Goal: Information Seeking & Learning: Learn about a topic

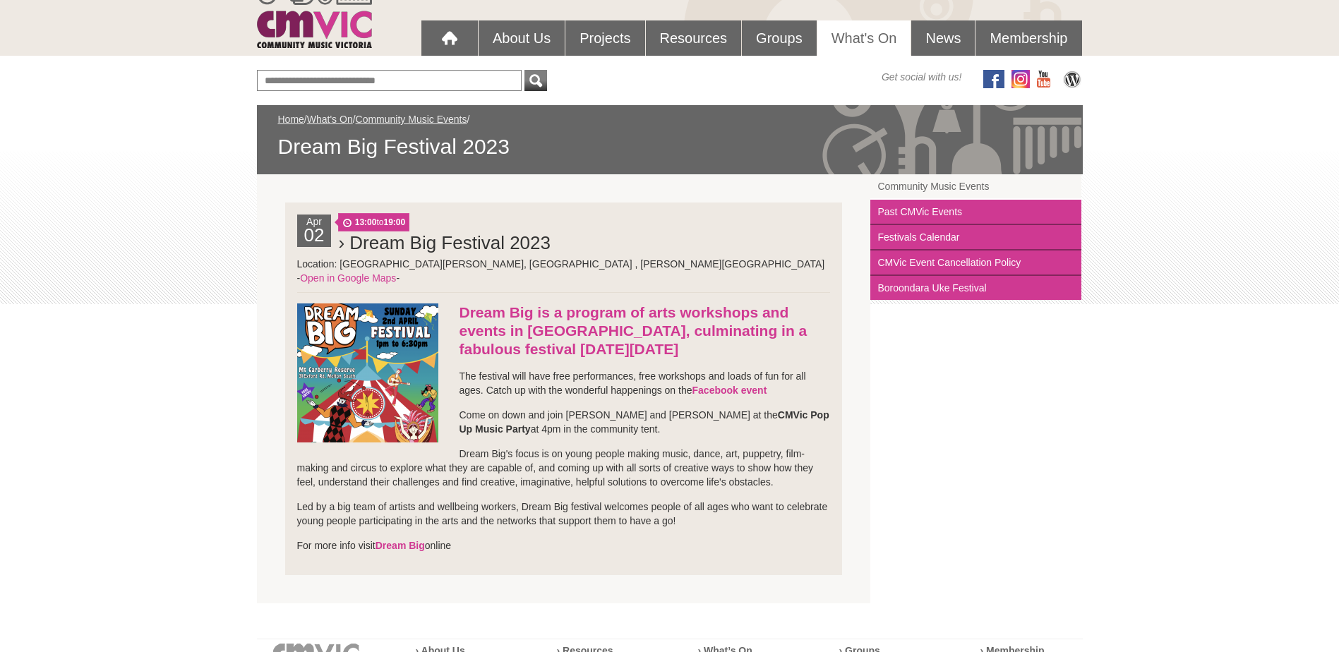
scroll to position [141, 0]
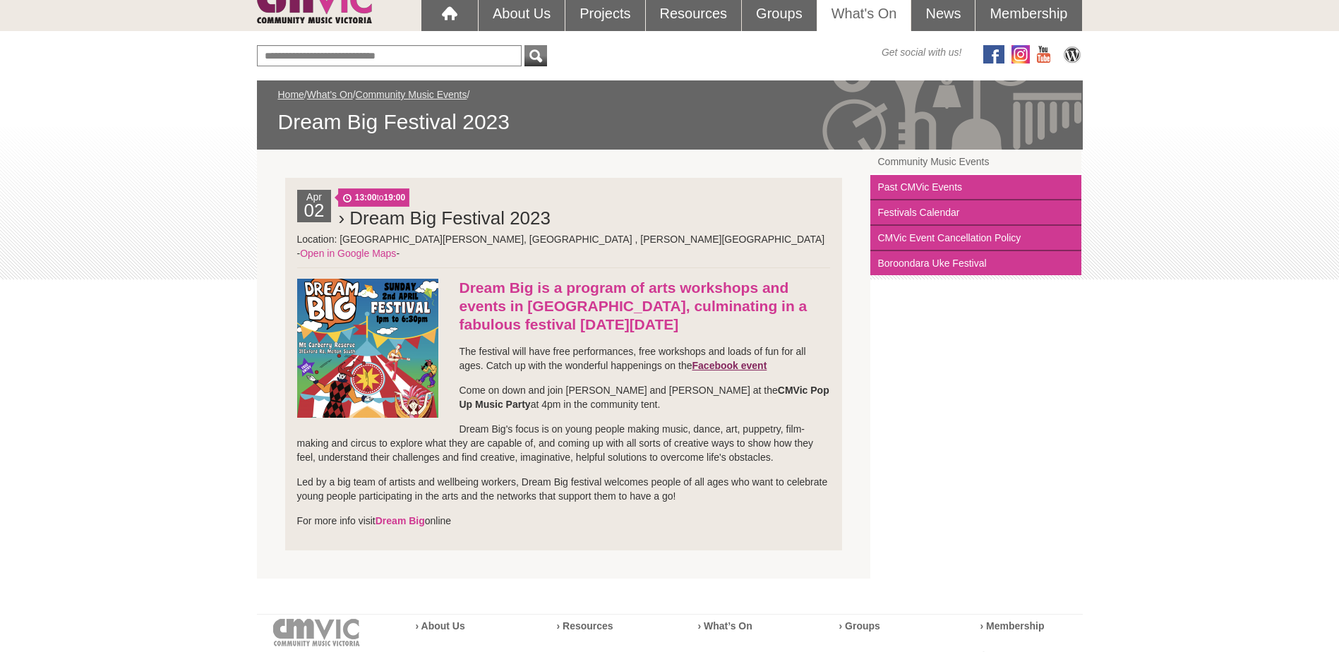
click at [742, 360] on link "Facebook event" at bounding box center [730, 365] width 75 height 11
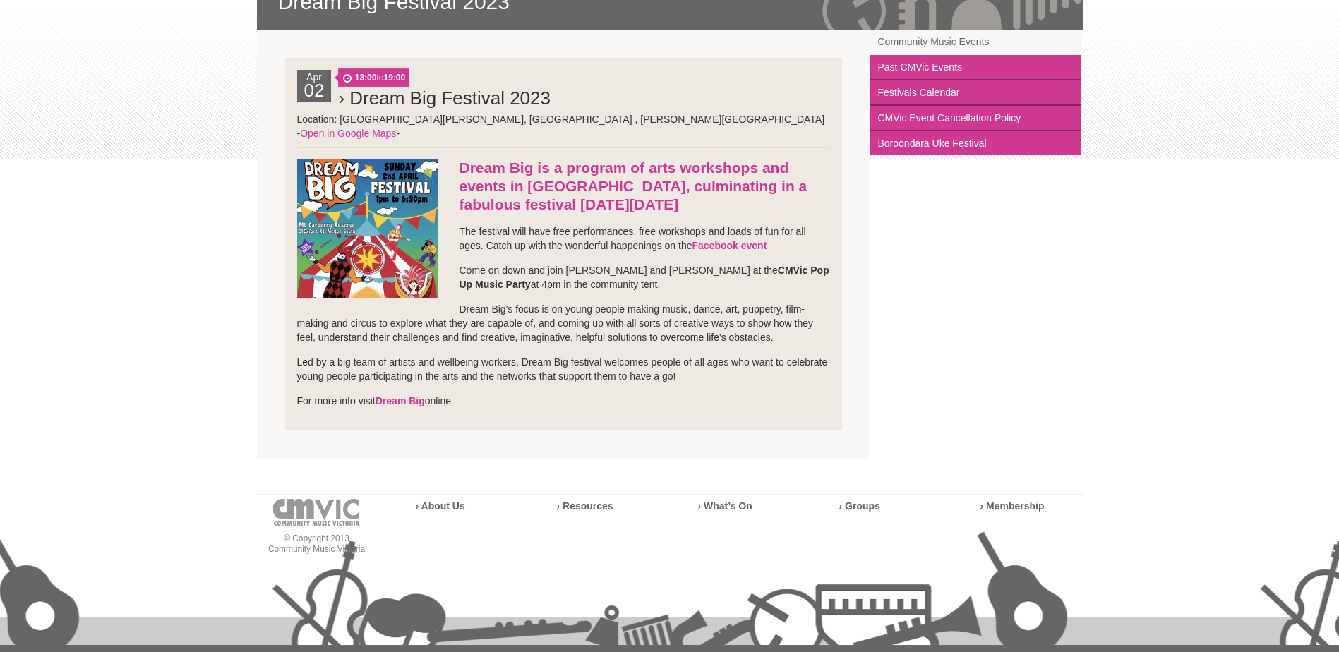
scroll to position [282, 0]
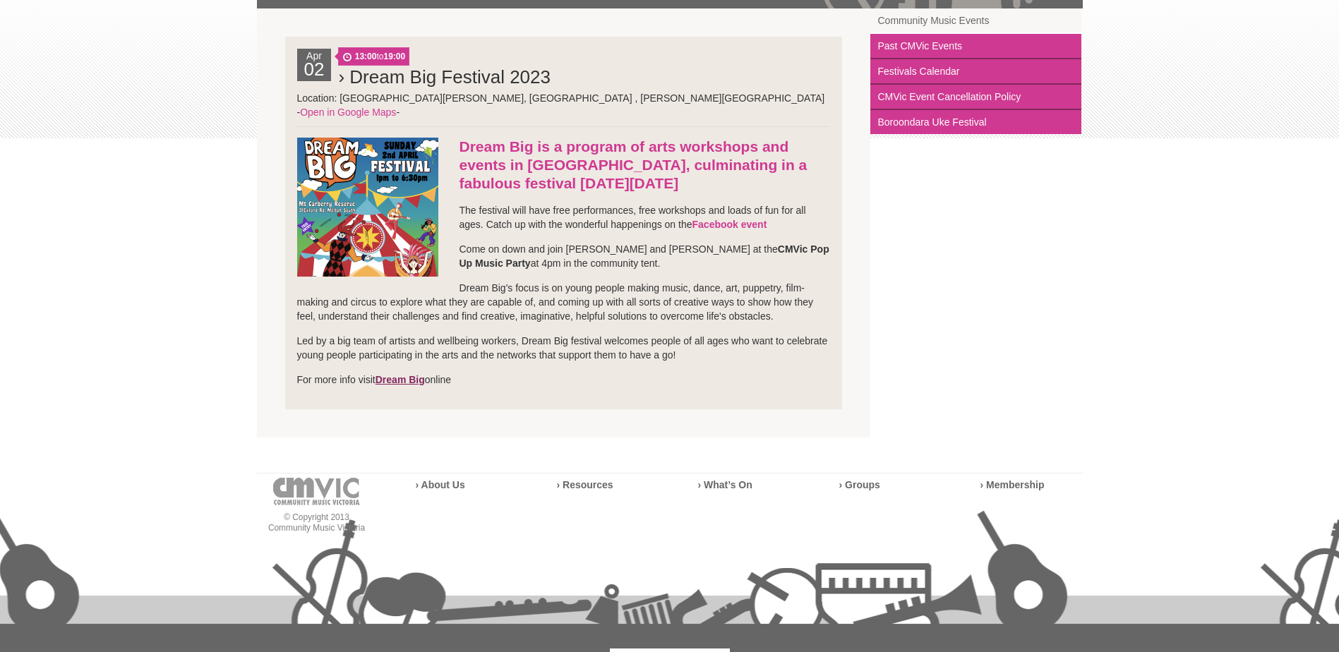
click at [407, 374] on link "Dream Big" at bounding box center [400, 379] width 49 height 11
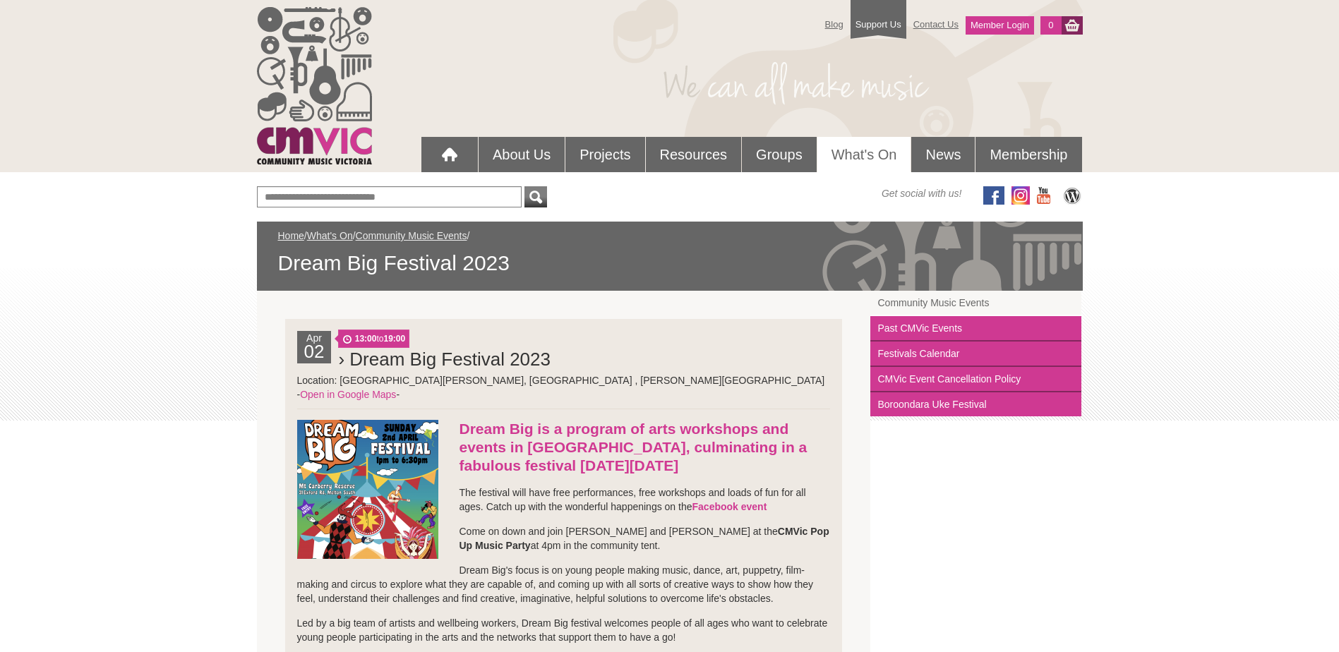
scroll to position [282, 0]
